Goal: Transaction & Acquisition: Purchase product/service

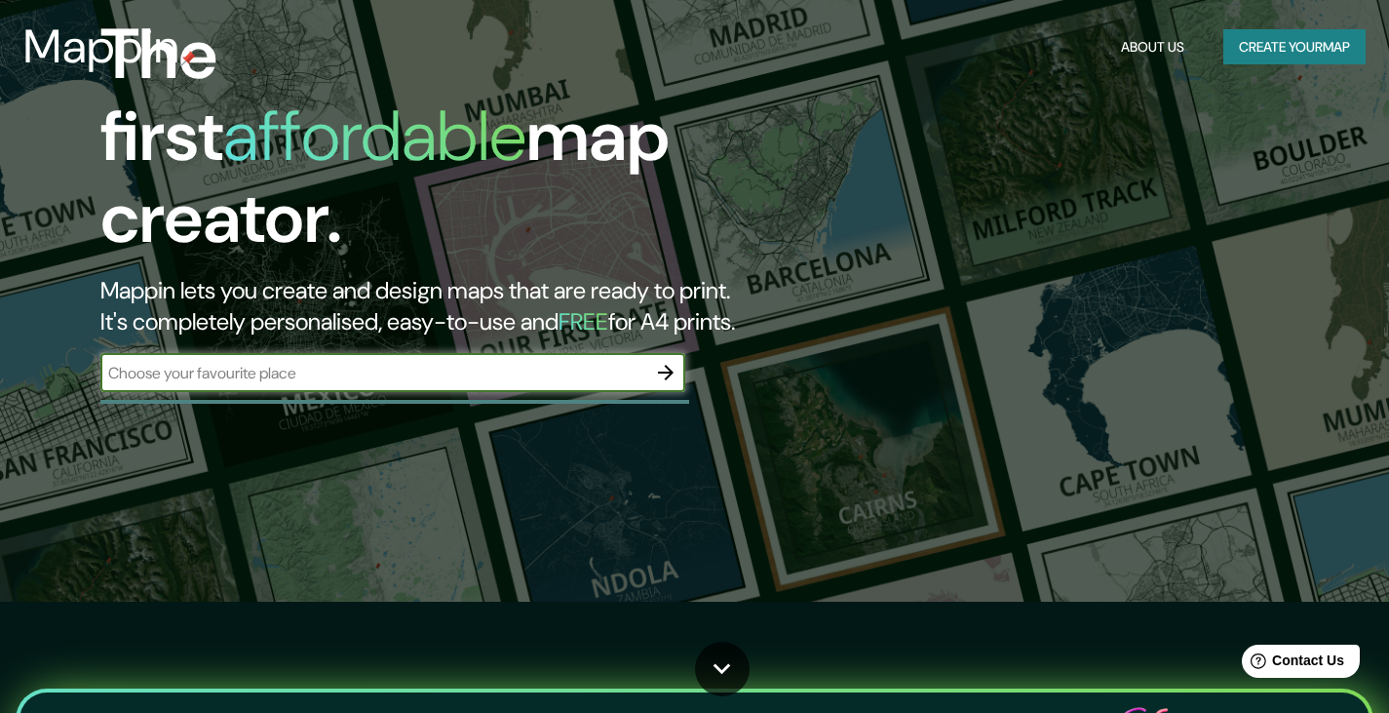
scroll to position [130, 0]
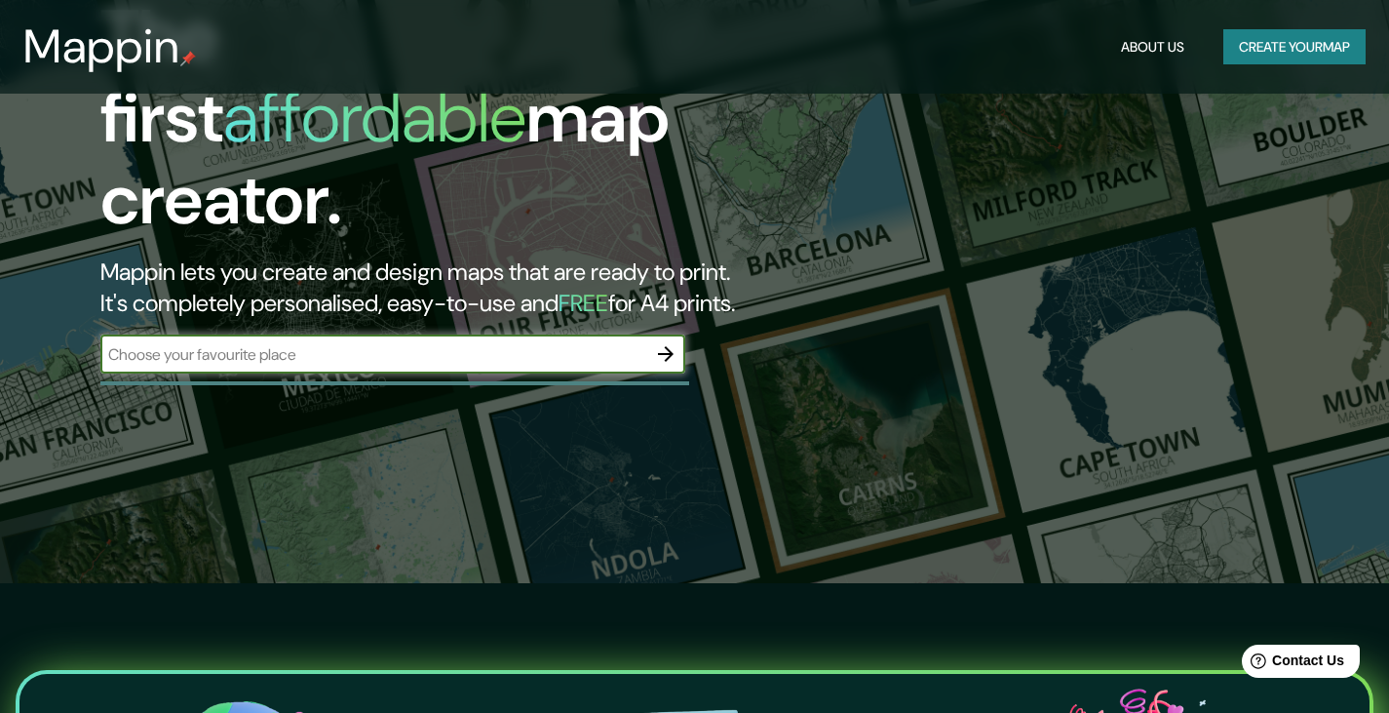
click at [300, 343] on input "text" at bounding box center [373, 354] width 546 height 22
type input "callao [GEOGRAPHIC_DATA]"
click at [669, 342] on icon "button" at bounding box center [665, 353] width 23 height 23
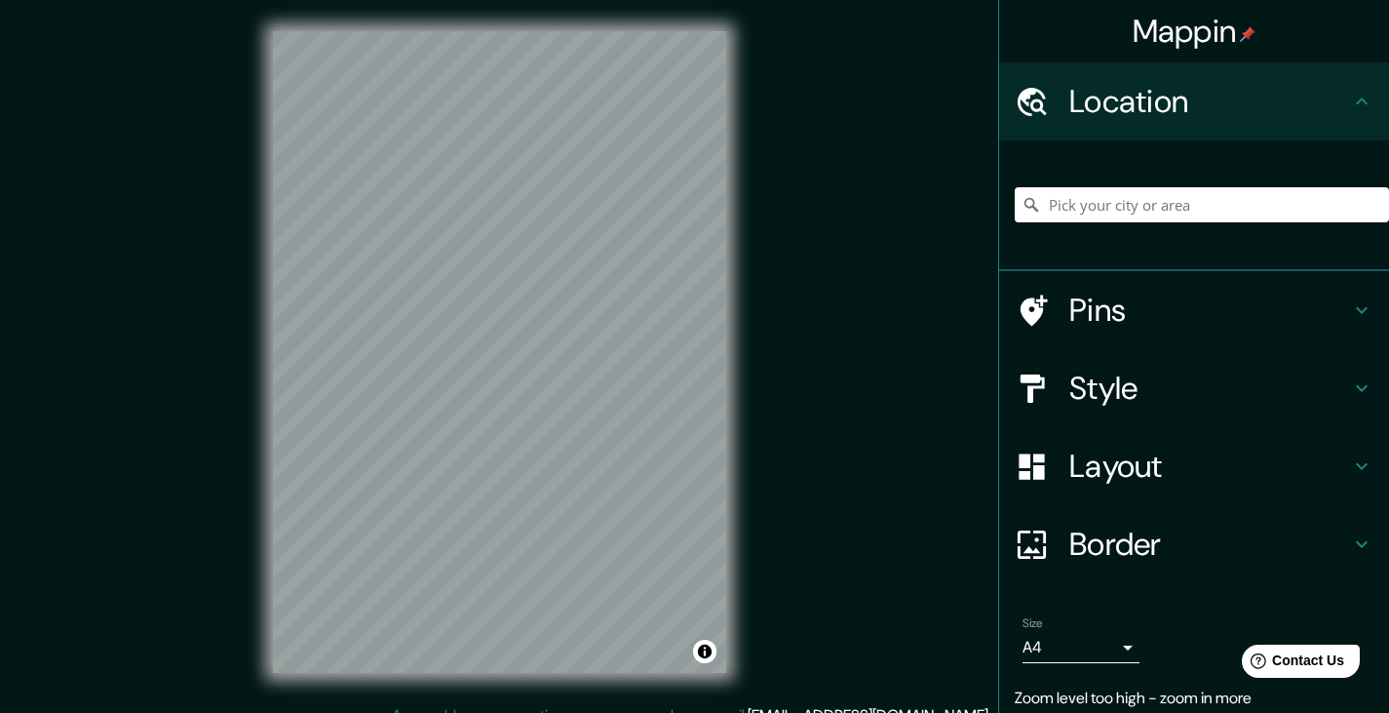
click at [1071, 228] on div at bounding box center [1202, 205] width 374 height 98
click at [1102, 214] on input "Pick your city or area" at bounding box center [1202, 204] width 374 height 35
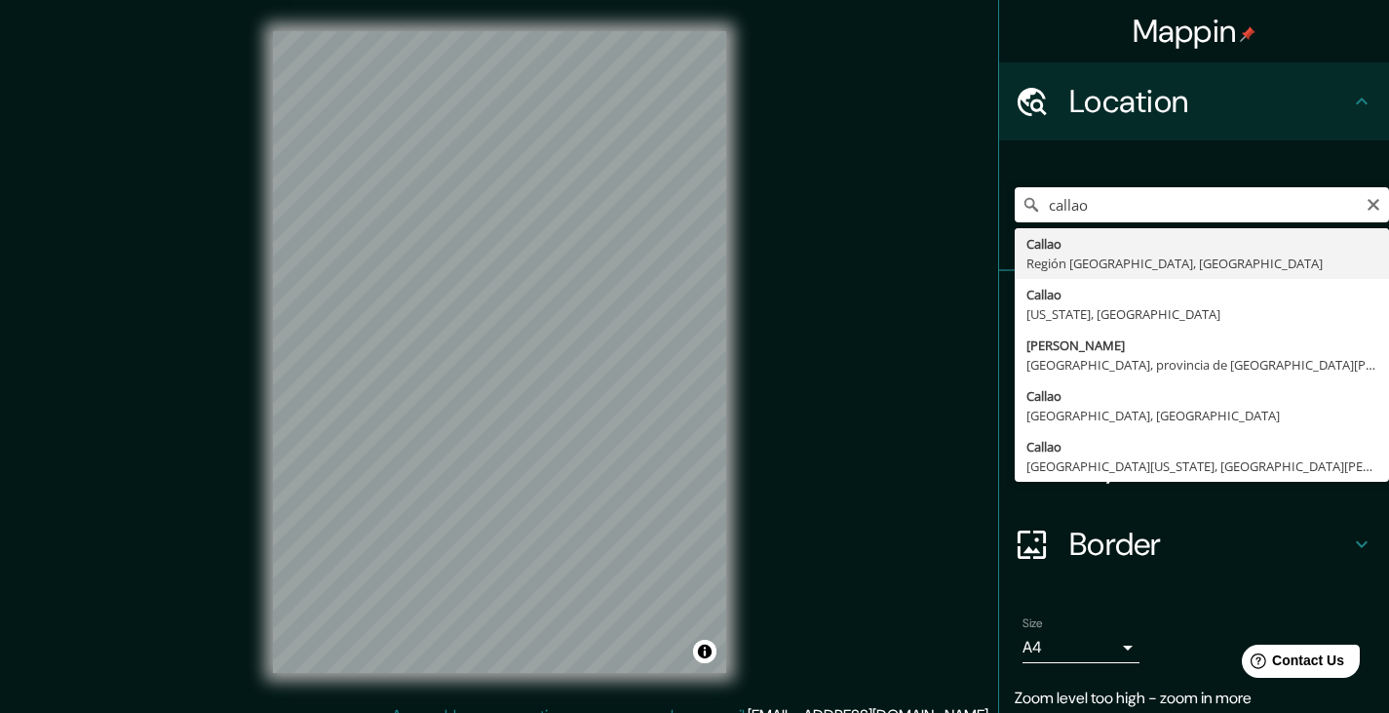
type input "[GEOGRAPHIC_DATA], [GEOGRAPHIC_DATA], [GEOGRAPHIC_DATA]"
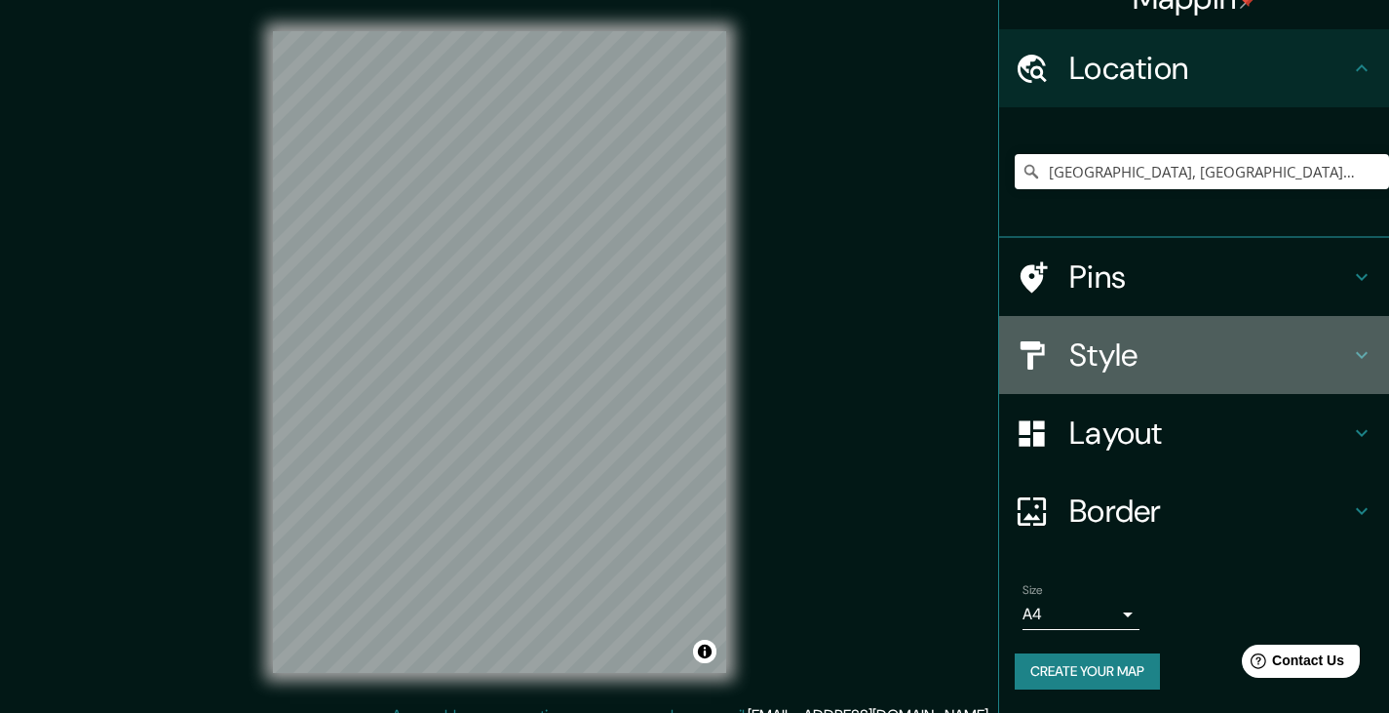
click at [1326, 378] on div "Style" at bounding box center [1194, 355] width 390 height 78
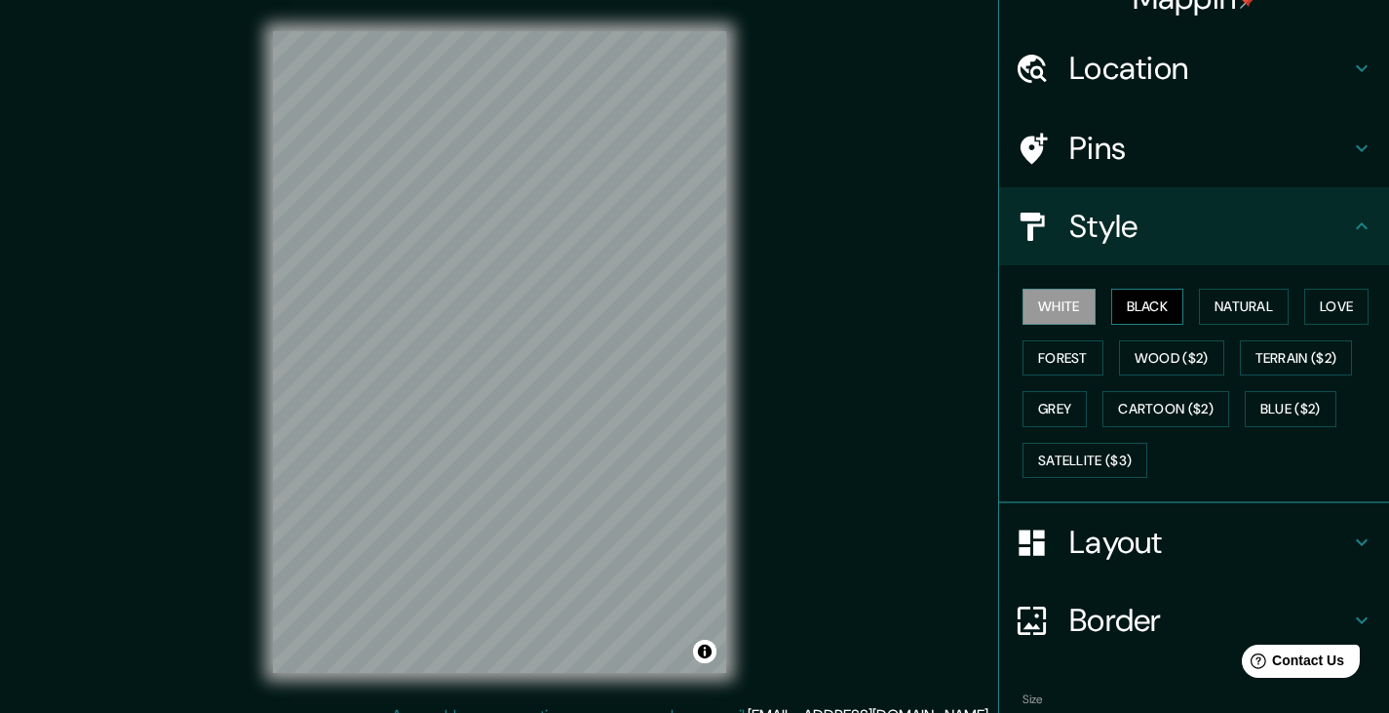
click at [1151, 307] on button "Black" at bounding box center [1148, 307] width 73 height 36
click at [1220, 307] on button "Natural" at bounding box center [1244, 307] width 90 height 36
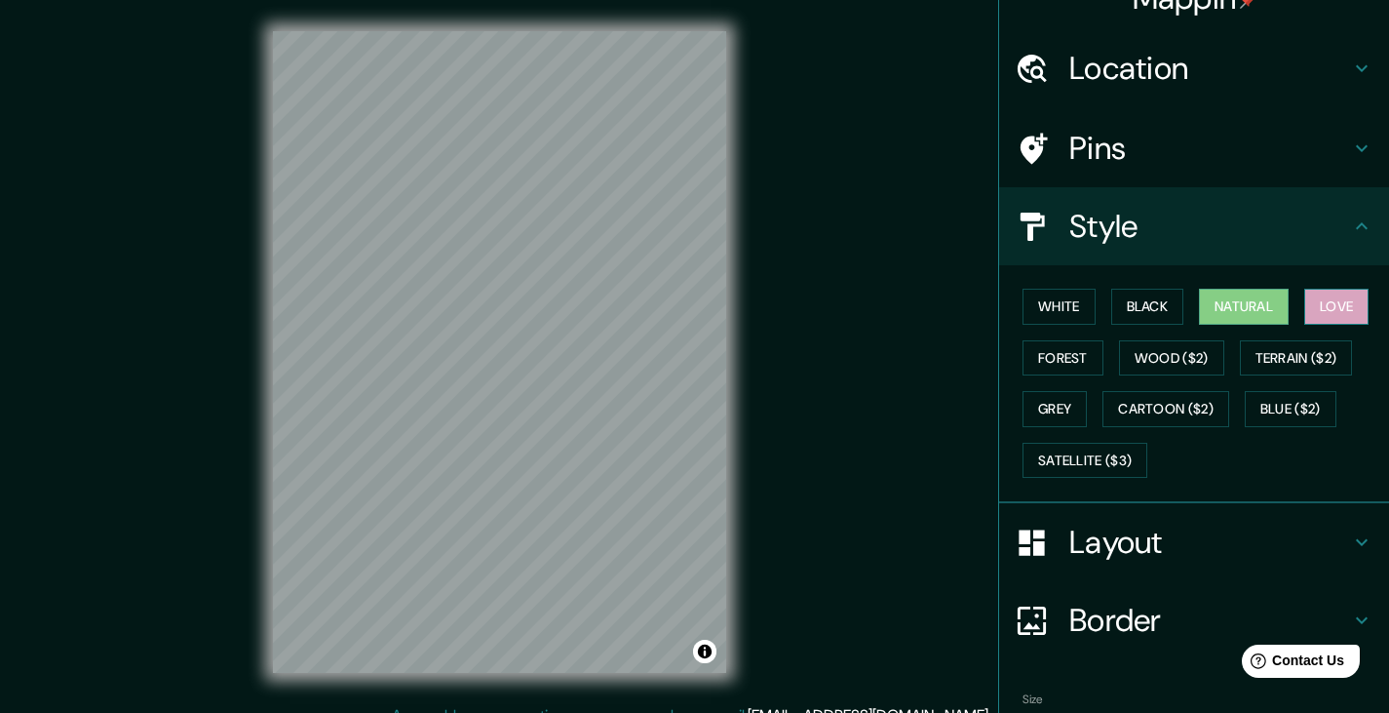
click at [1329, 304] on button "Love" at bounding box center [1337, 307] width 64 height 36
click at [1035, 350] on button "Forest" at bounding box center [1063, 358] width 81 height 36
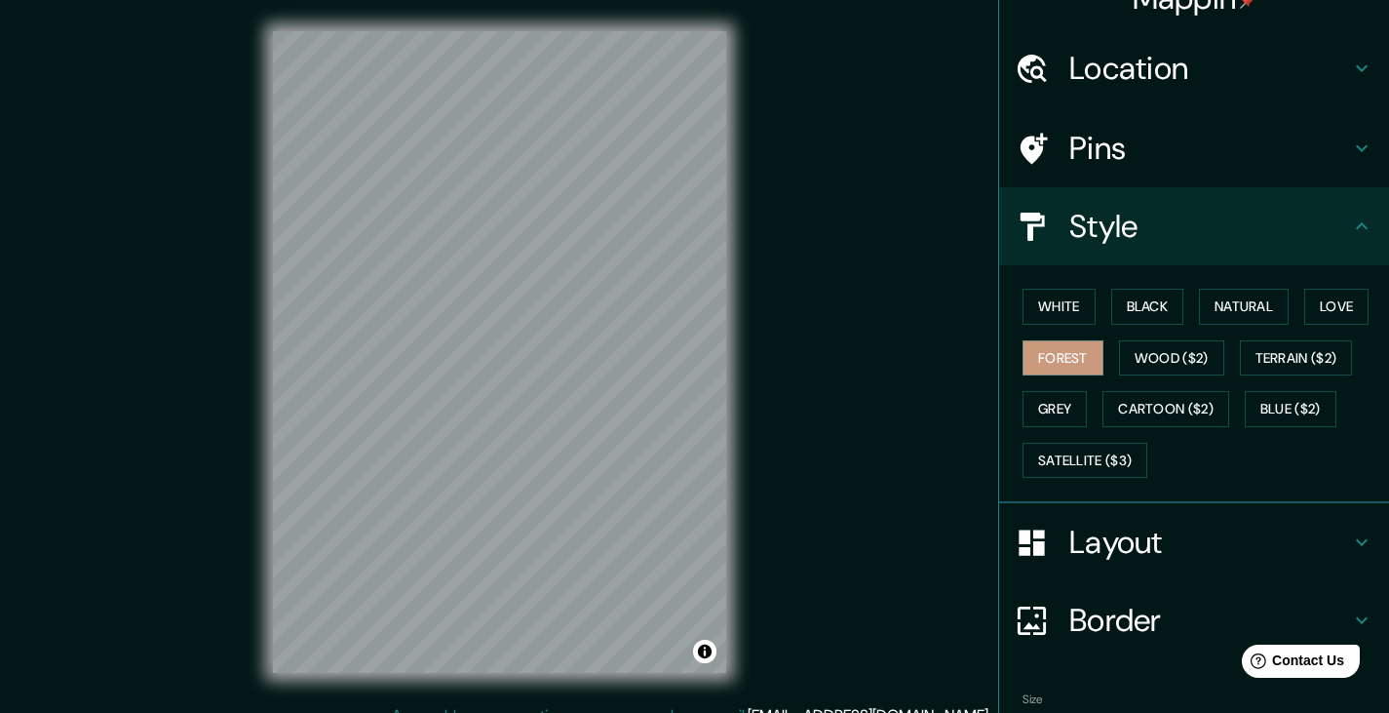
click at [1104, 350] on div "White Black Natural Love Forest Wood ($2) Terrain ($2) Grey Cartoon ($2) Blue (…" at bounding box center [1202, 383] width 374 height 205
click at [1135, 351] on button "Wood ($2)" at bounding box center [1171, 358] width 105 height 36
click at [1070, 360] on button "Forest" at bounding box center [1063, 358] width 81 height 36
click at [1292, 334] on div "White Black Natural Love Forest Wood ($2) Terrain ($2) Grey Cartoon ($2) Blue (…" at bounding box center [1202, 383] width 374 height 205
click at [1329, 319] on button "Love" at bounding box center [1337, 307] width 64 height 36
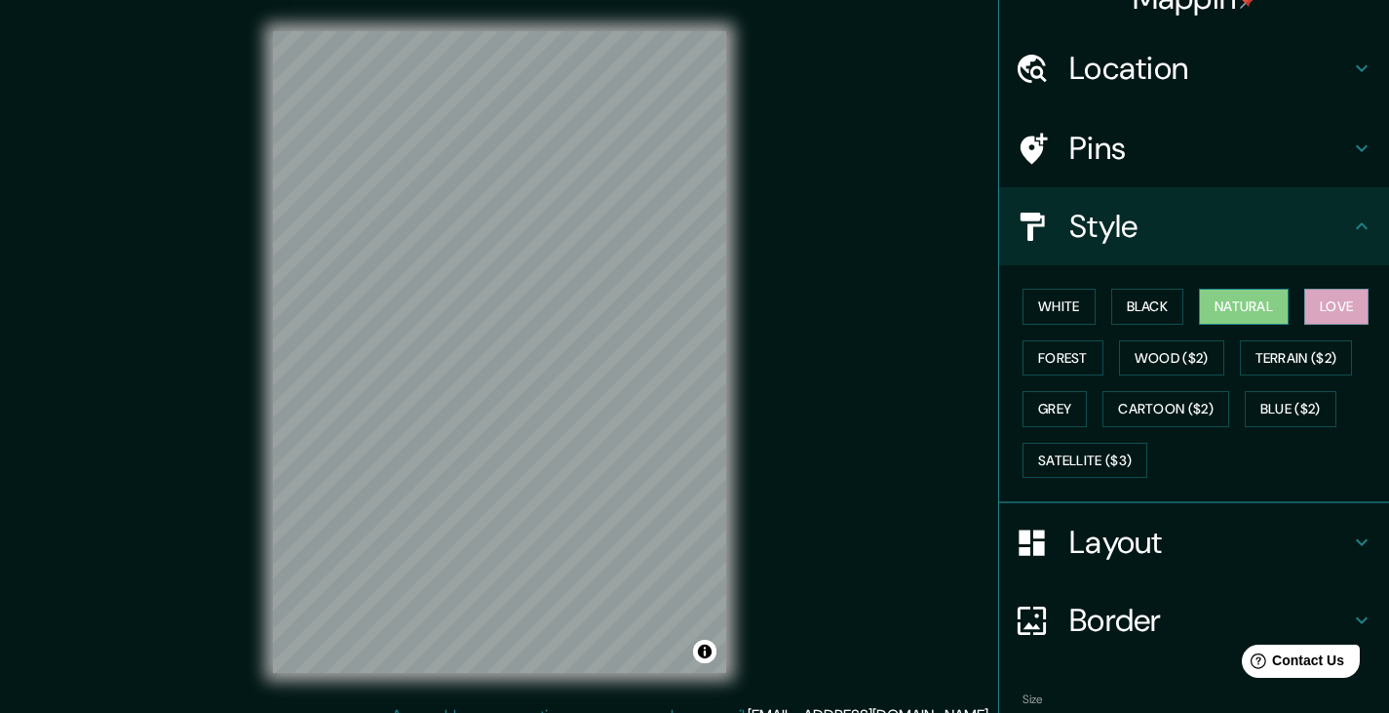
click at [1269, 308] on button "Natural" at bounding box center [1244, 307] width 90 height 36
click at [1316, 73] on h4 "Location" at bounding box center [1210, 68] width 281 height 39
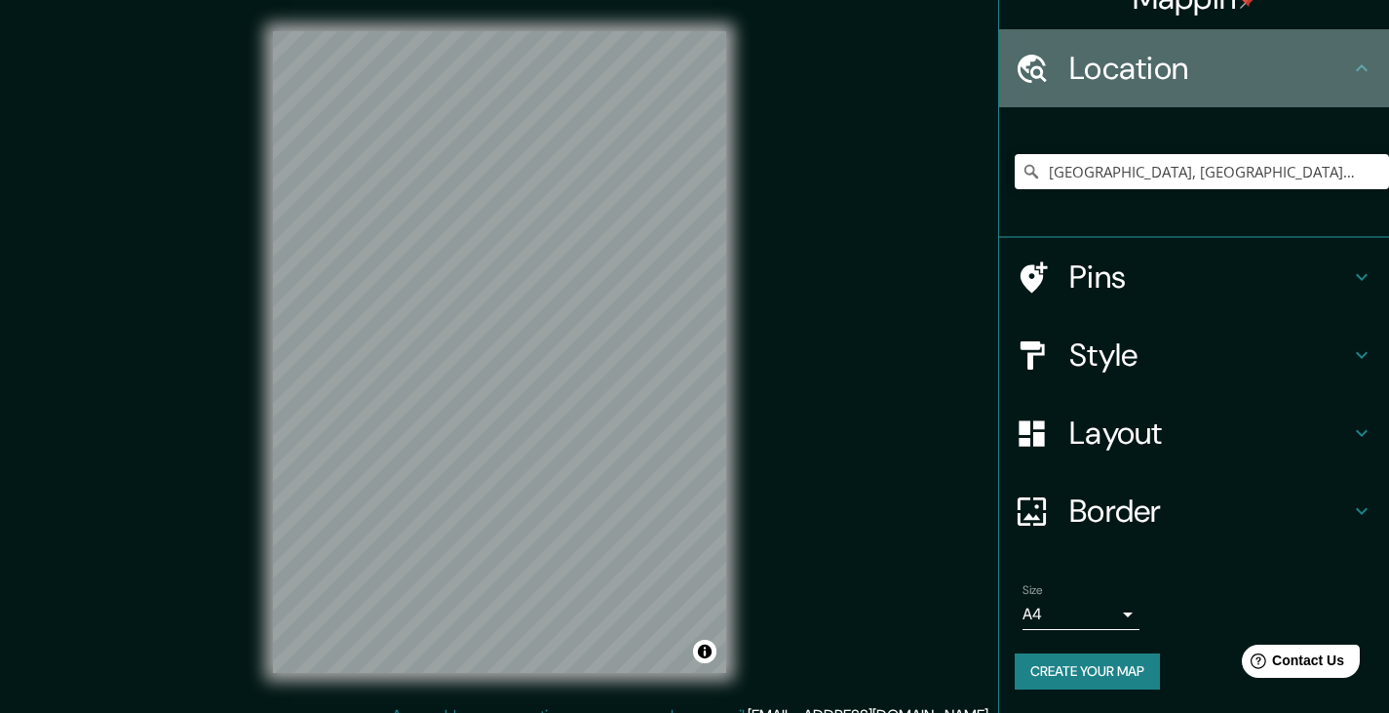
click at [1317, 74] on h4 "Location" at bounding box center [1210, 68] width 281 height 39
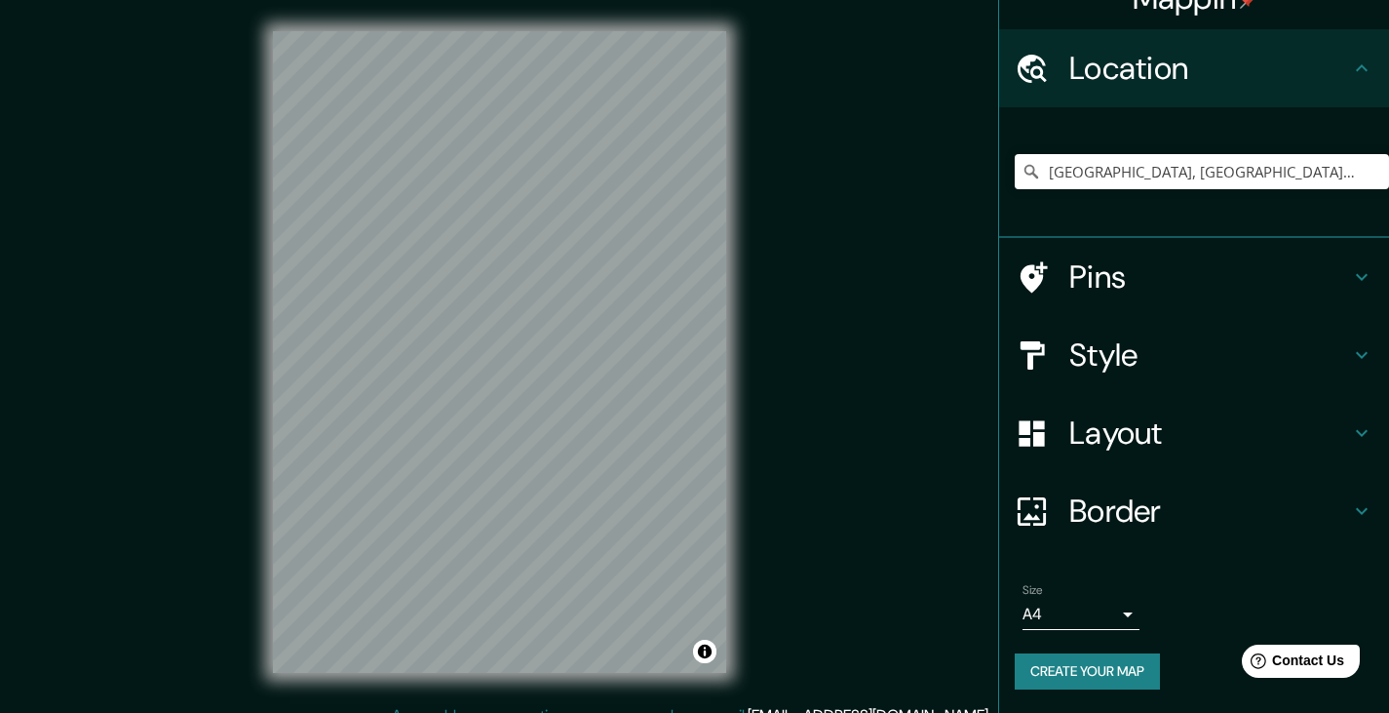
click at [1123, 535] on div "Border" at bounding box center [1194, 511] width 390 height 78
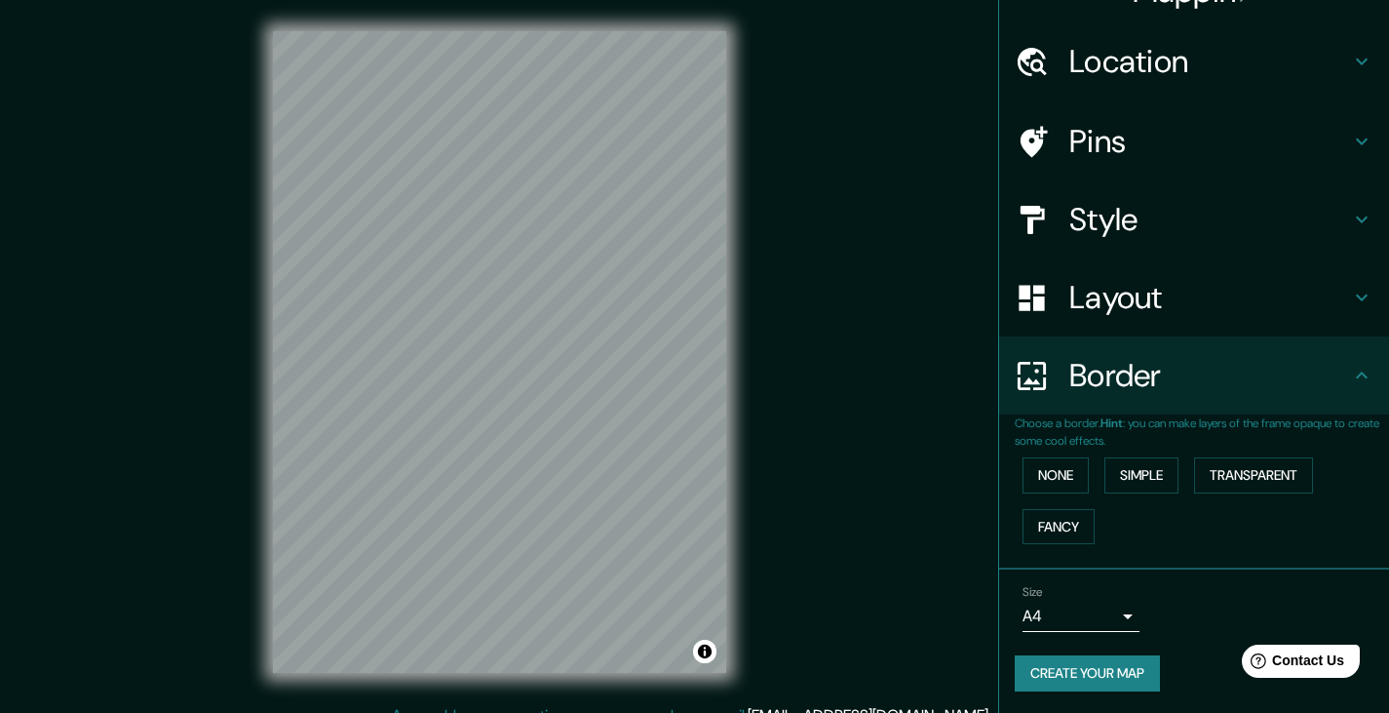
scroll to position [42, 0]
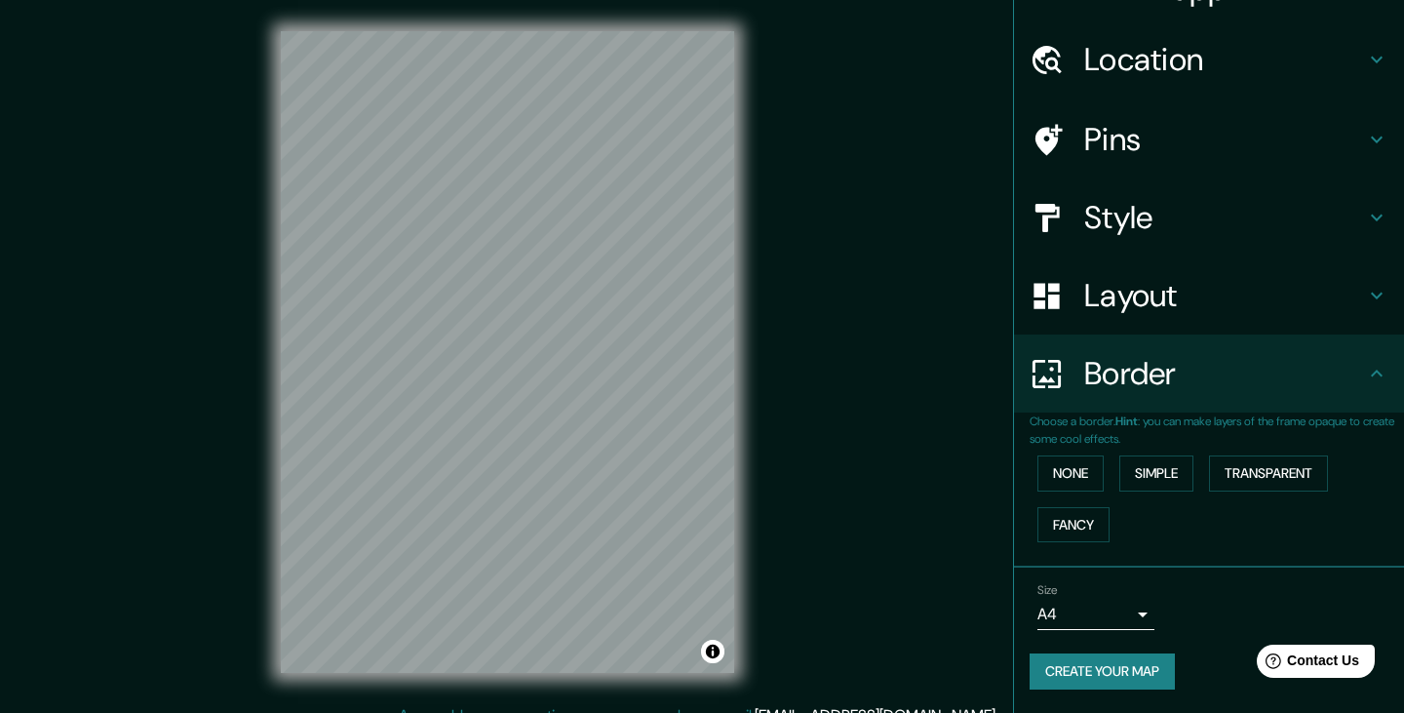
click at [1111, 618] on body "Mappin Location [GEOGRAPHIC_DATA], [GEOGRAPHIC_DATA], [GEOGRAPHIC_DATA] Pins St…" at bounding box center [702, 356] width 1404 height 713
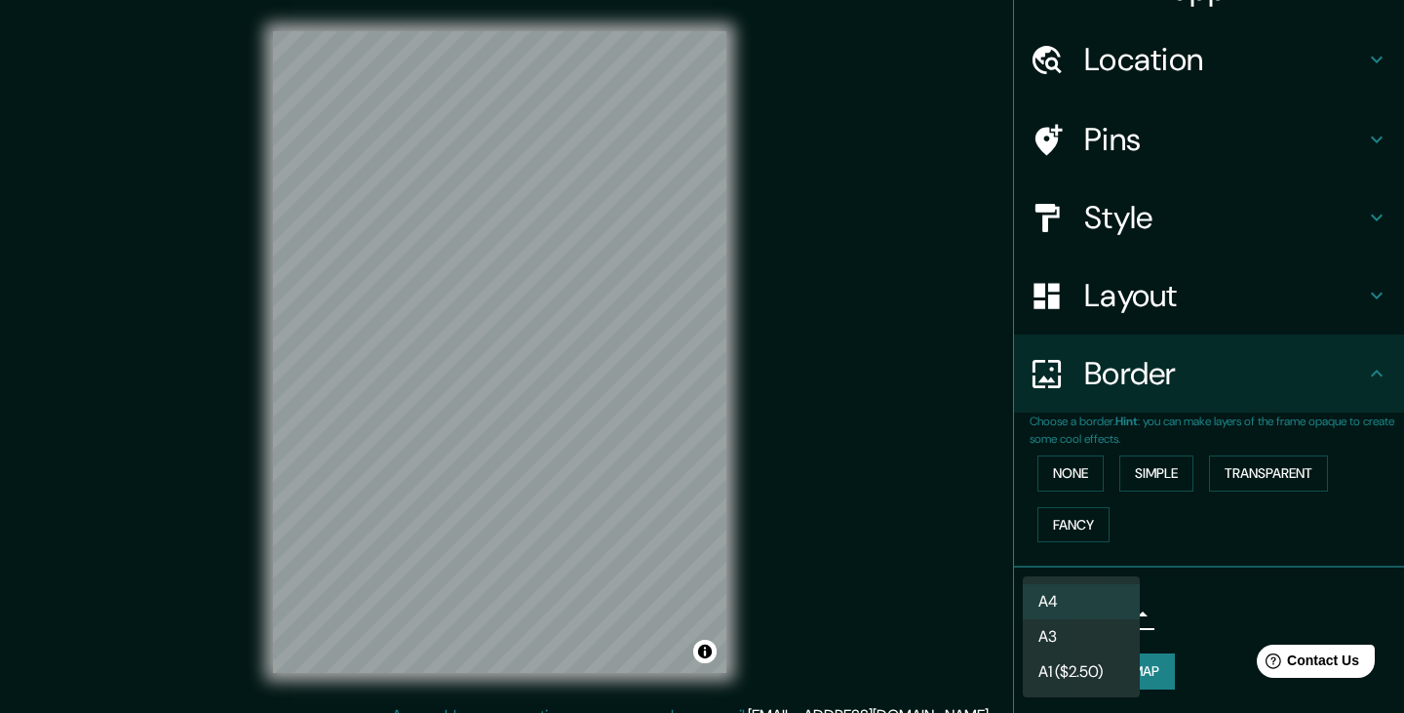
click at [1087, 639] on li "A3" at bounding box center [1081, 636] width 117 height 35
type input "a4"
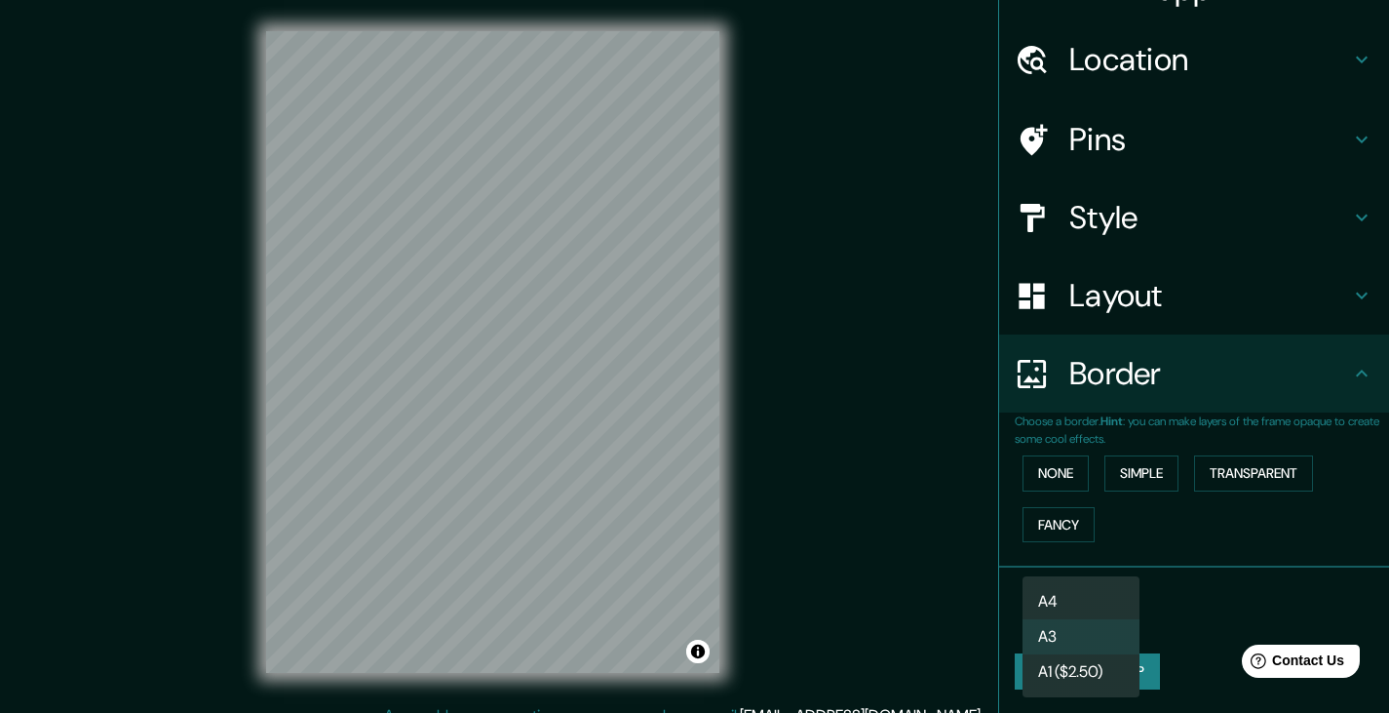
click at [1060, 610] on body "Mappin Location [GEOGRAPHIC_DATA], [GEOGRAPHIC_DATA], [GEOGRAPHIC_DATA] Pins St…" at bounding box center [694, 356] width 1389 height 713
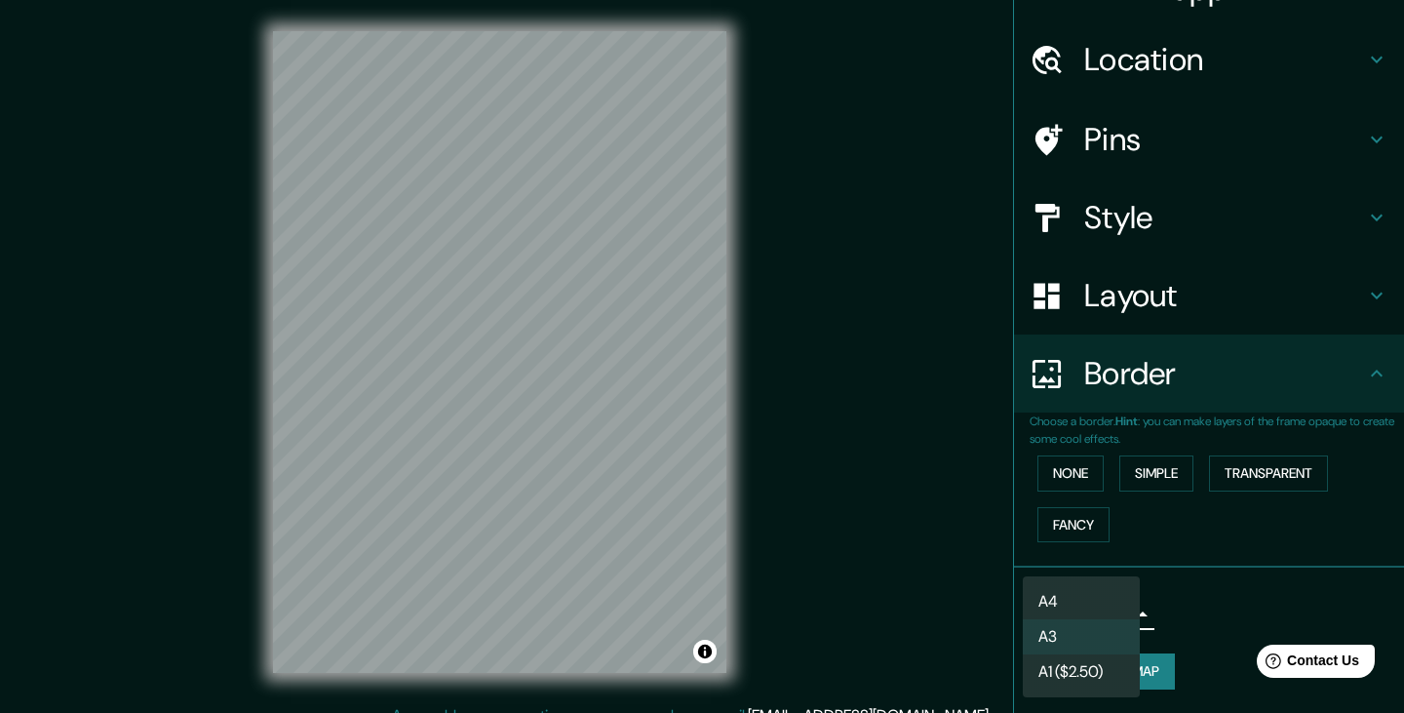
click at [1198, 607] on div at bounding box center [702, 356] width 1404 height 713
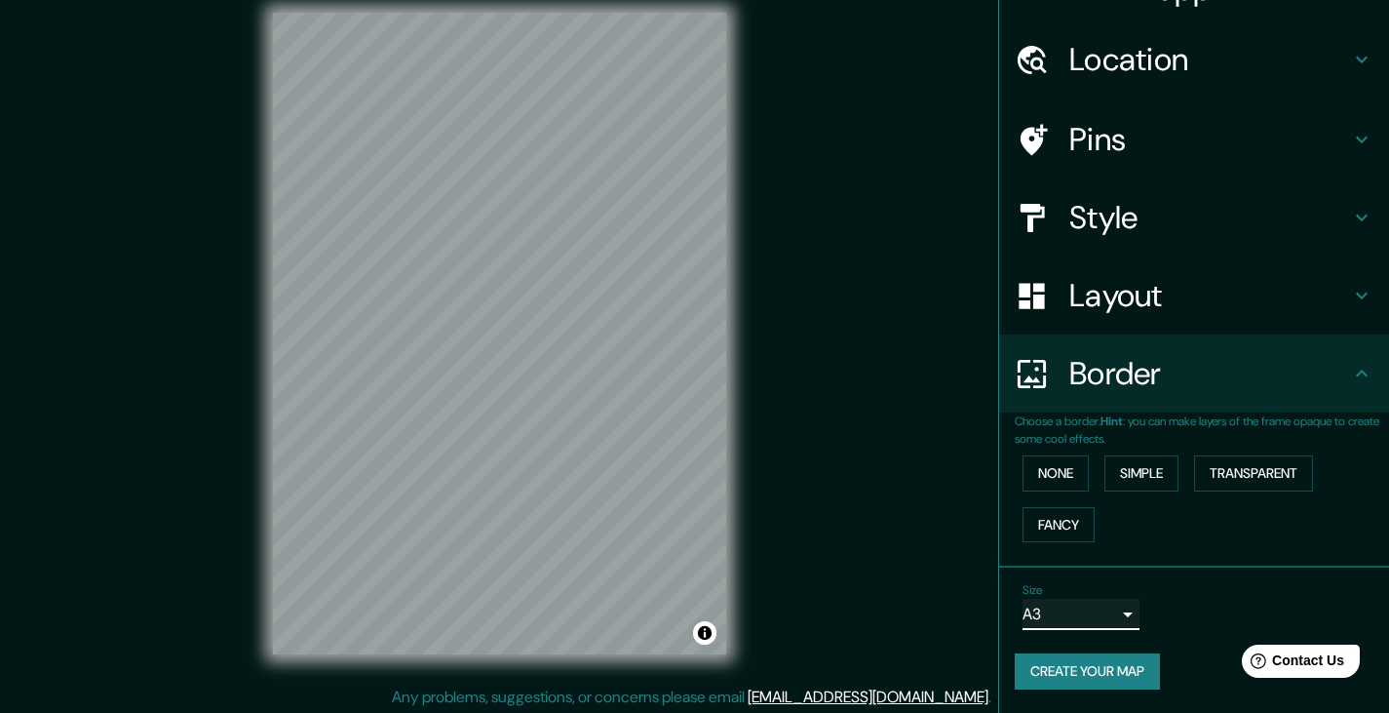
scroll to position [22, 0]
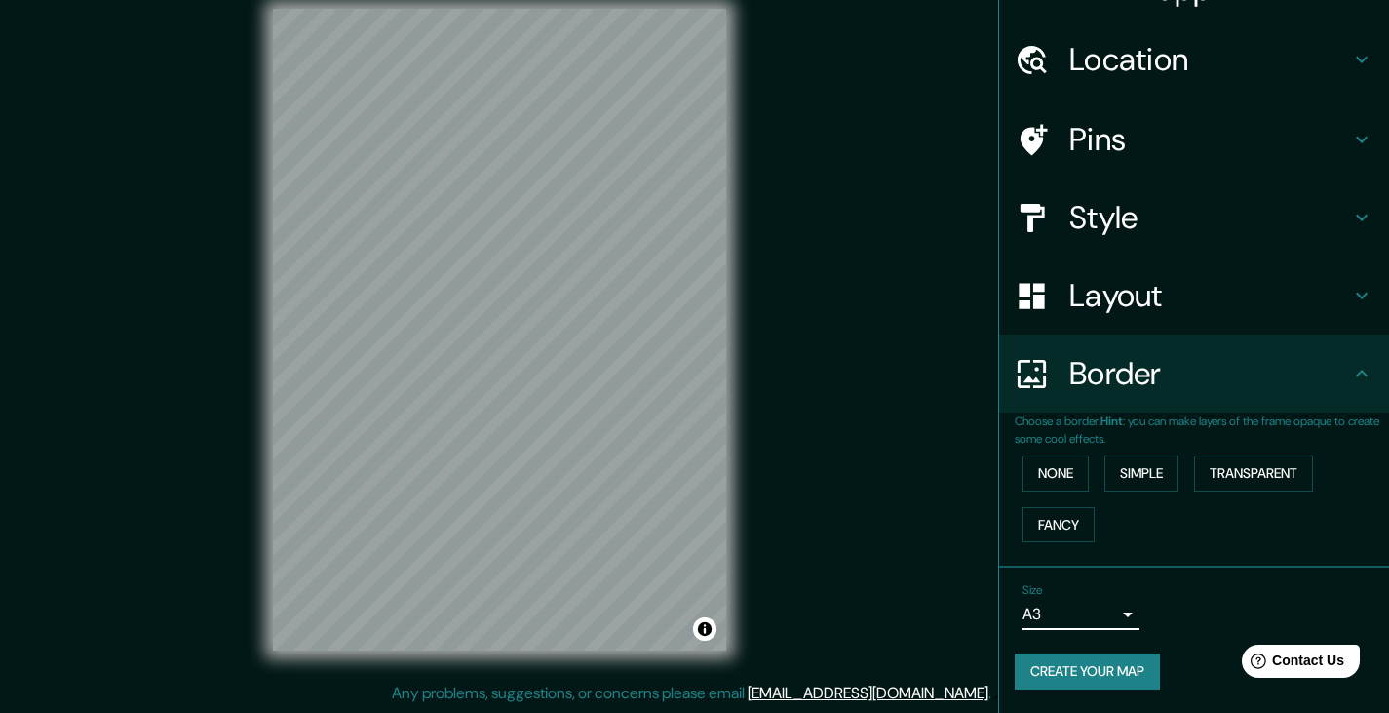
click at [1091, 674] on button "Create your map" at bounding box center [1087, 671] width 145 height 36
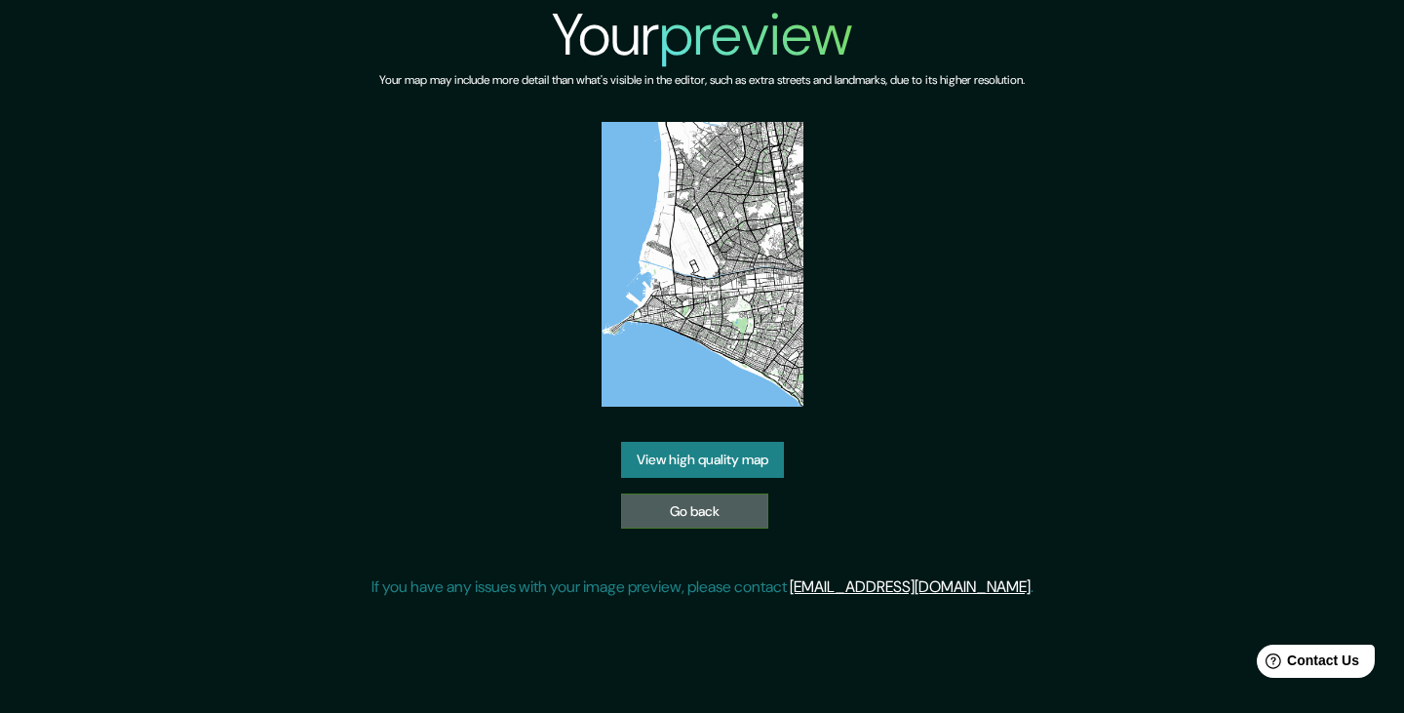
click at [672, 508] on link "Go back" at bounding box center [694, 511] width 147 height 36
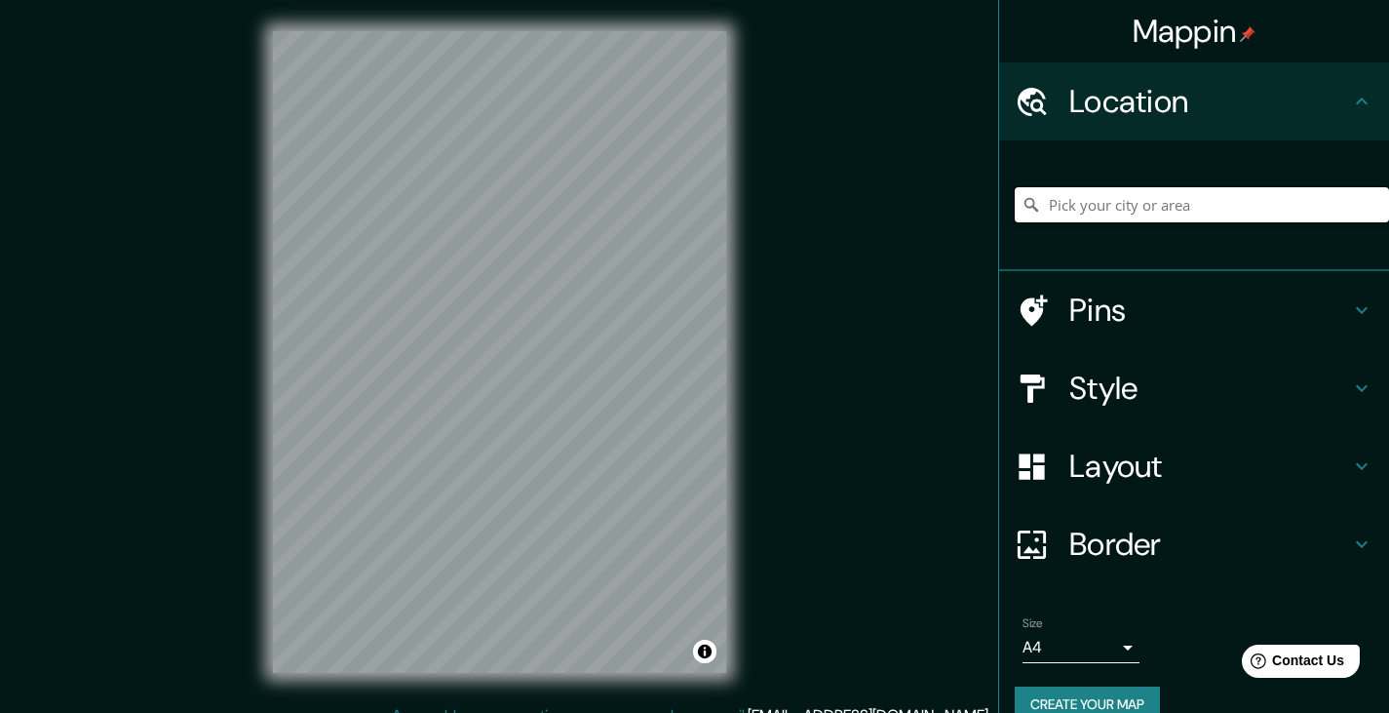
click at [1149, 201] on input "Pick your city or area" at bounding box center [1202, 204] width 374 height 35
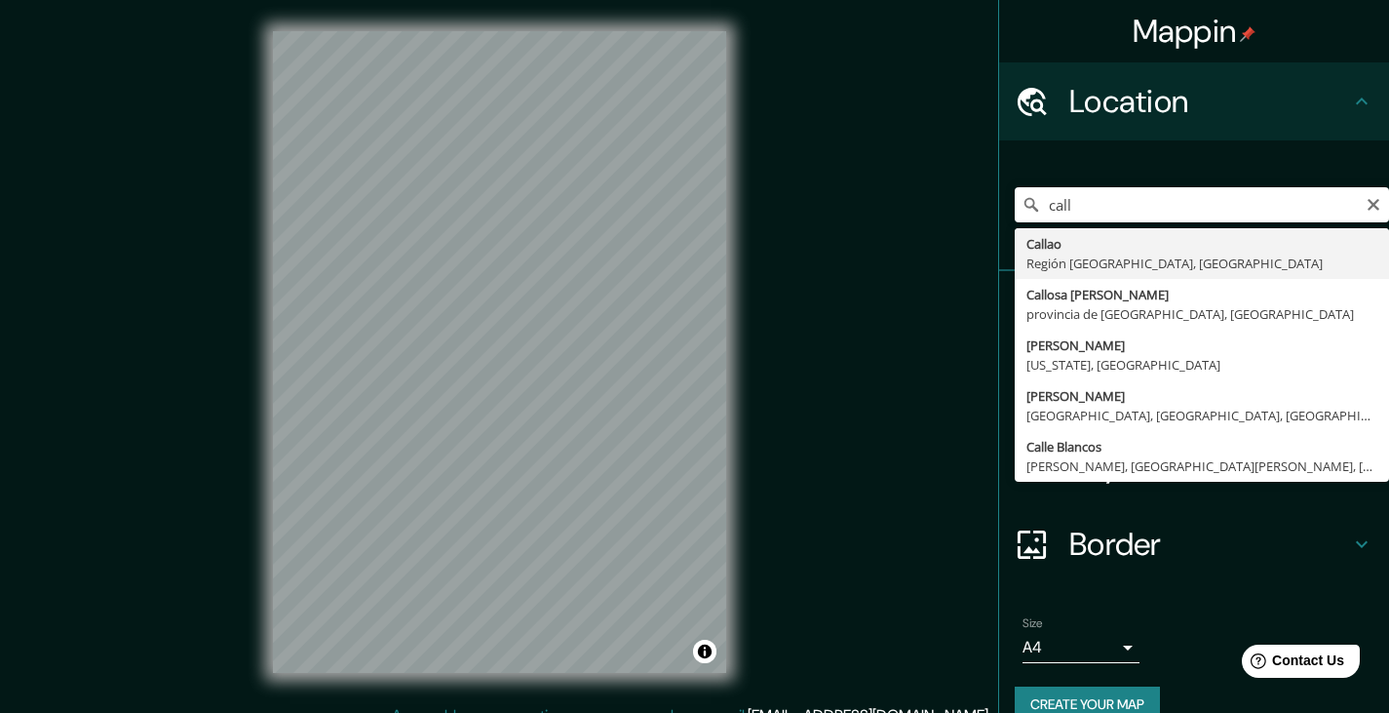
type input "[GEOGRAPHIC_DATA], [GEOGRAPHIC_DATA], [GEOGRAPHIC_DATA]"
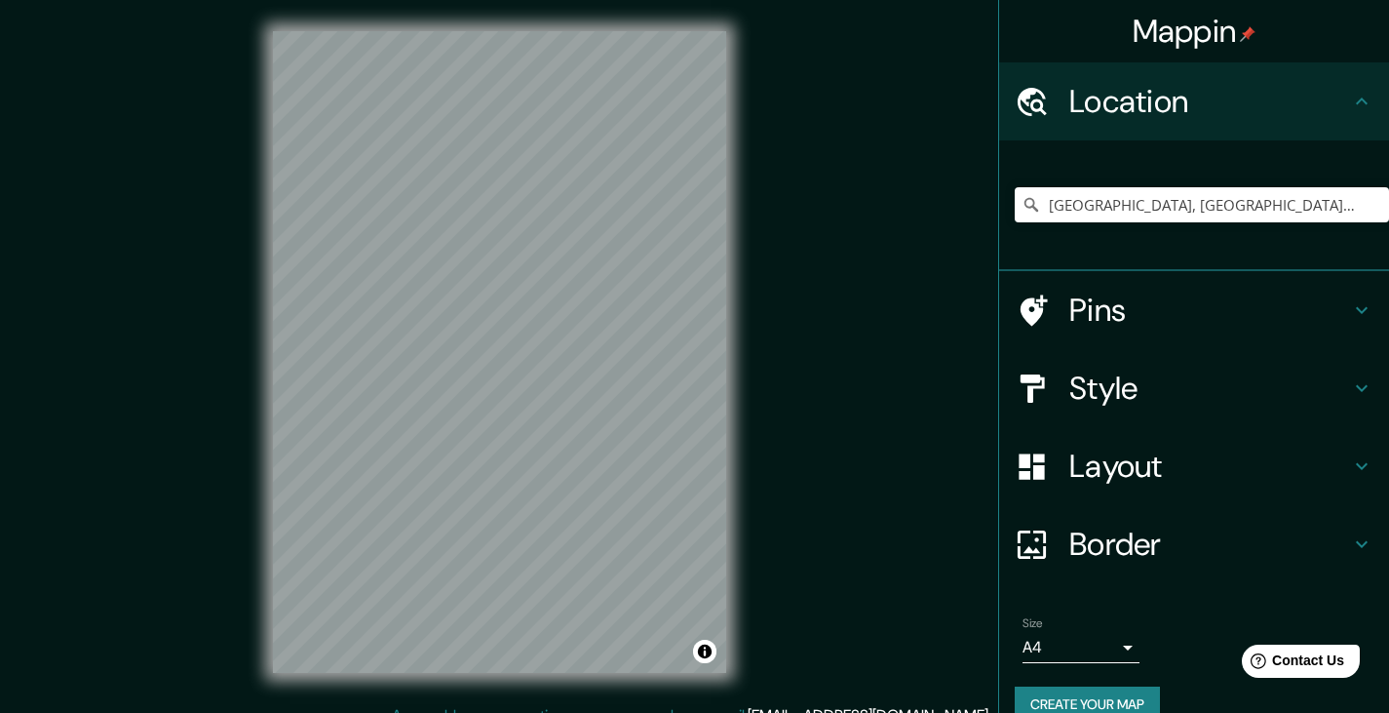
click at [1267, 424] on div "Style" at bounding box center [1194, 388] width 390 height 78
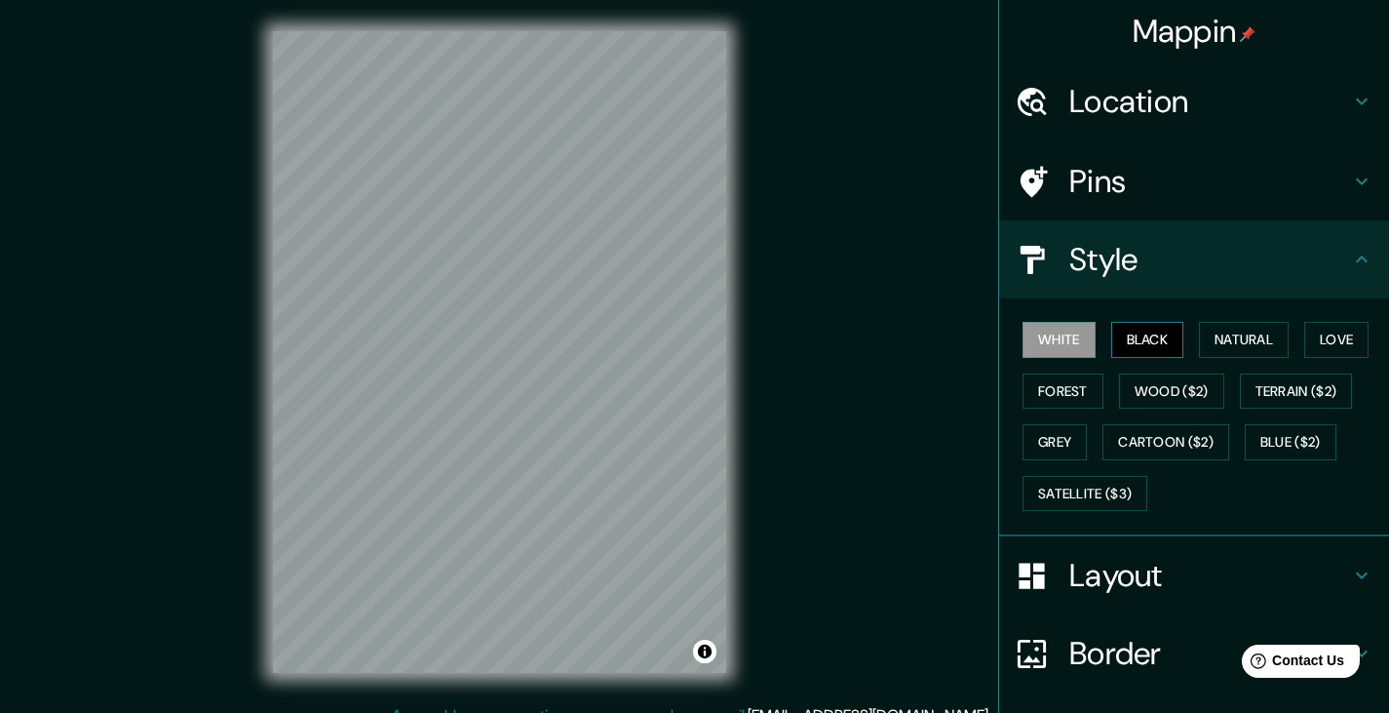
click at [1126, 345] on button "Black" at bounding box center [1148, 340] width 73 height 36
click at [1263, 337] on button "Natural" at bounding box center [1244, 340] width 90 height 36
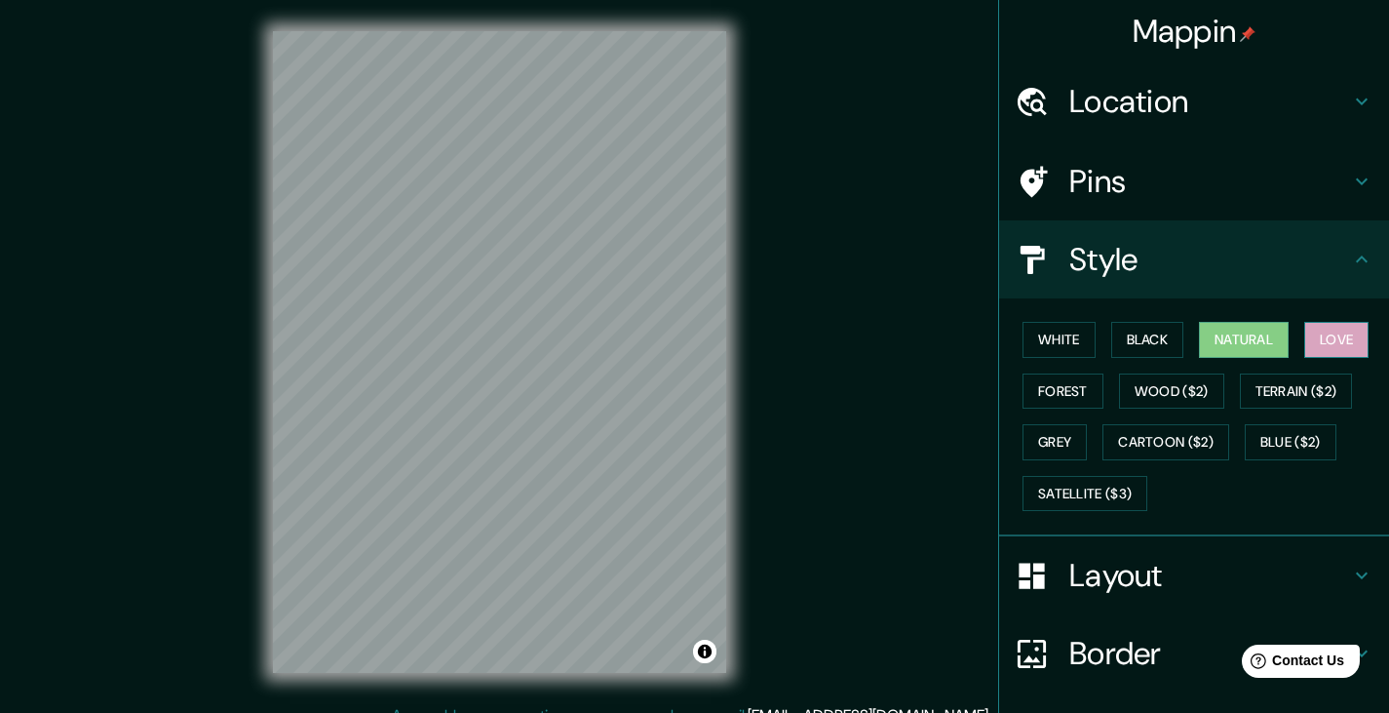
click at [1350, 338] on button "Love" at bounding box center [1337, 340] width 64 height 36
click at [1140, 336] on button "Black" at bounding box center [1148, 340] width 73 height 36
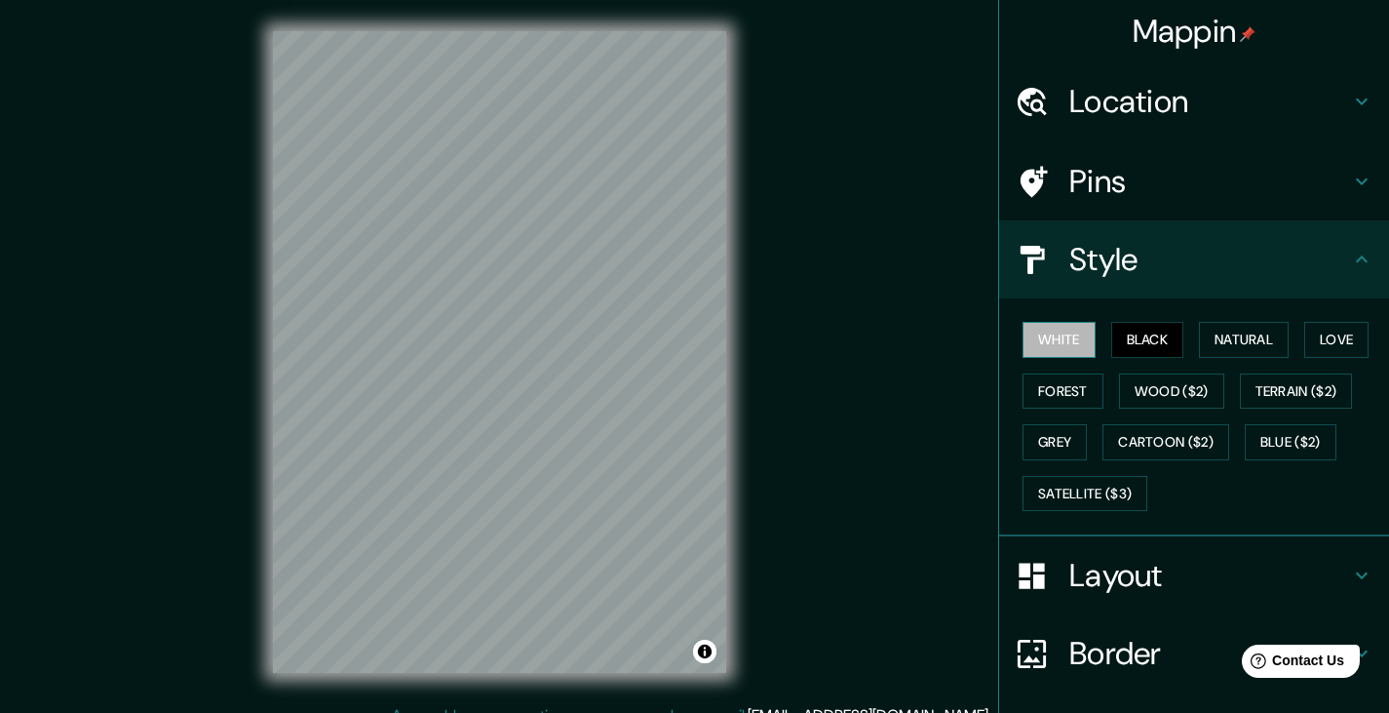
click at [1046, 340] on button "White" at bounding box center [1059, 340] width 73 height 36
